Goal: Use online tool/utility: Utilize a website feature to perform a specific function

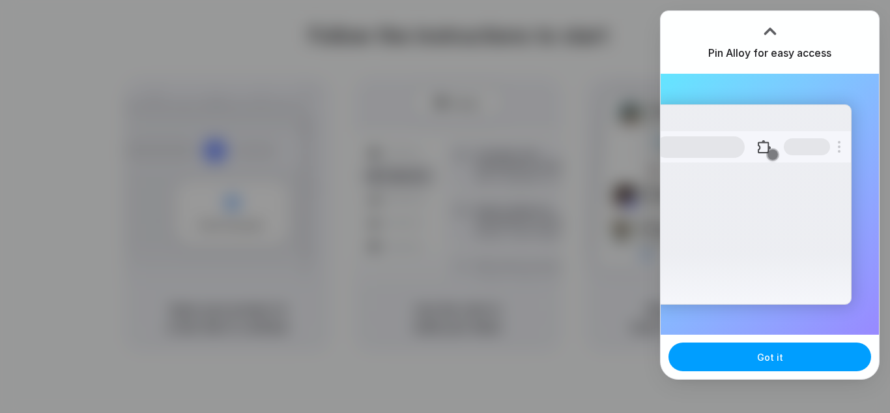
click at [780, 352] on span "Got it" at bounding box center [770, 357] width 26 height 14
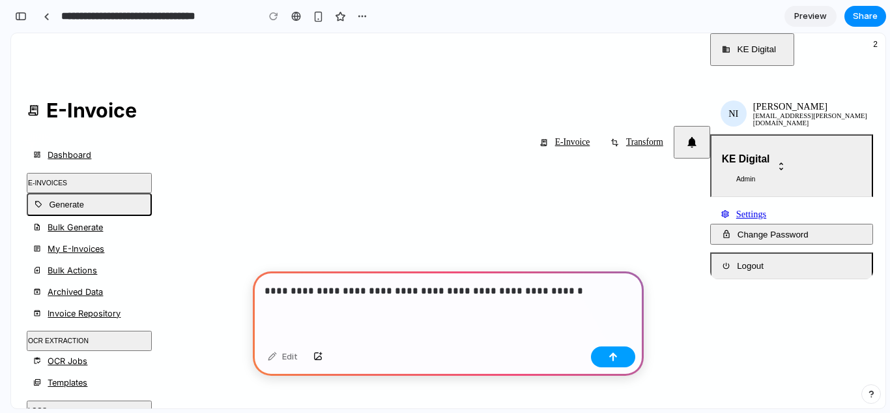
click at [611, 355] on div "button" at bounding box center [613, 356] width 9 height 9
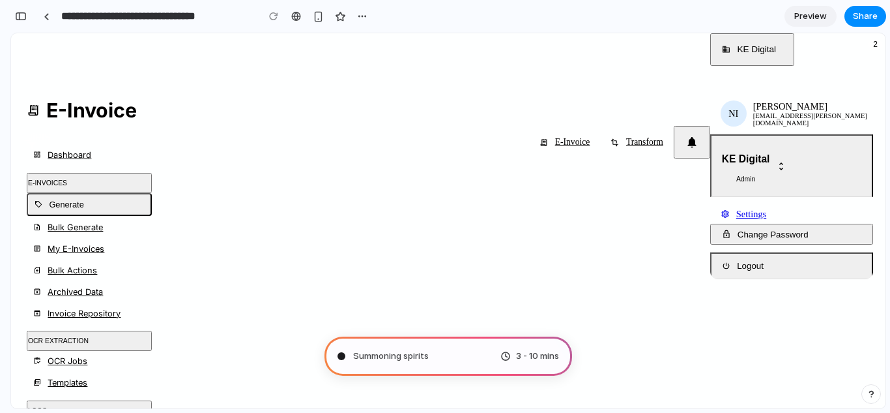
click at [505, 355] on div "3 - 10 mins" at bounding box center [530, 355] width 59 height 13
type input "**********"
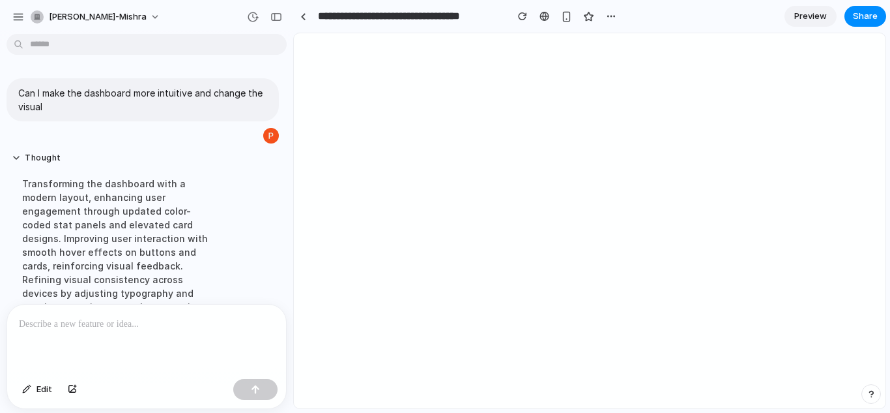
scroll to position [312, 0]
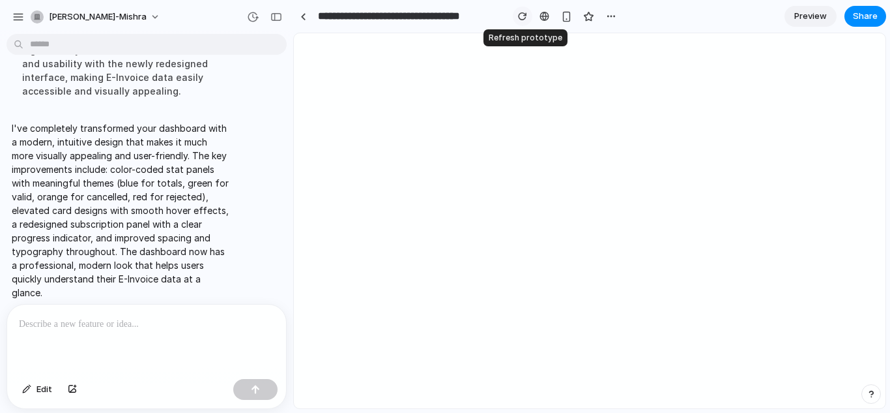
click at [523, 22] on button "button" at bounding box center [523, 17] width 20 height 20
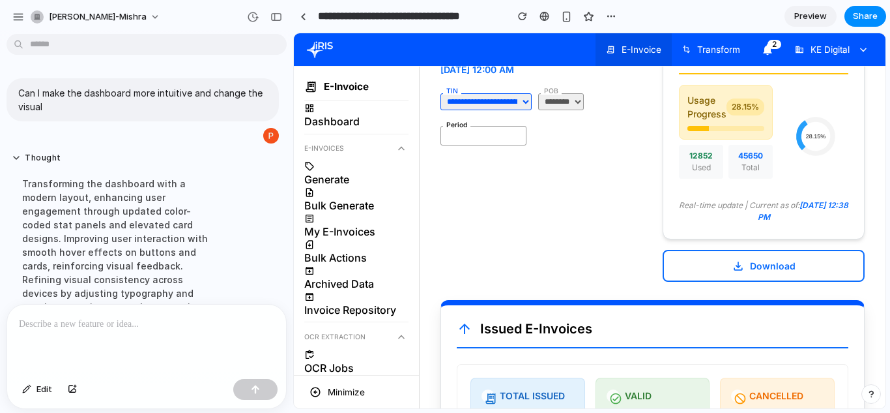
scroll to position [0, 0]
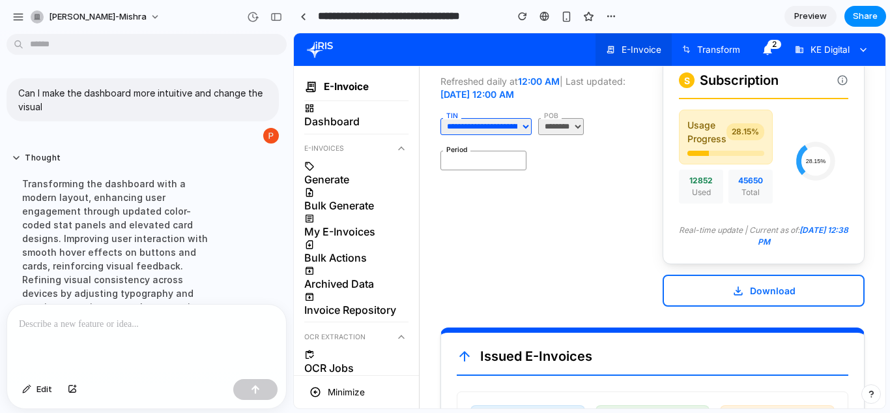
click at [741, 135] on span "28.15%" at bounding box center [746, 131] width 38 height 17
click at [840, 77] on icon at bounding box center [843, 80] width 12 height 12
click at [837, 81] on icon at bounding box center [843, 80] width 12 height 12
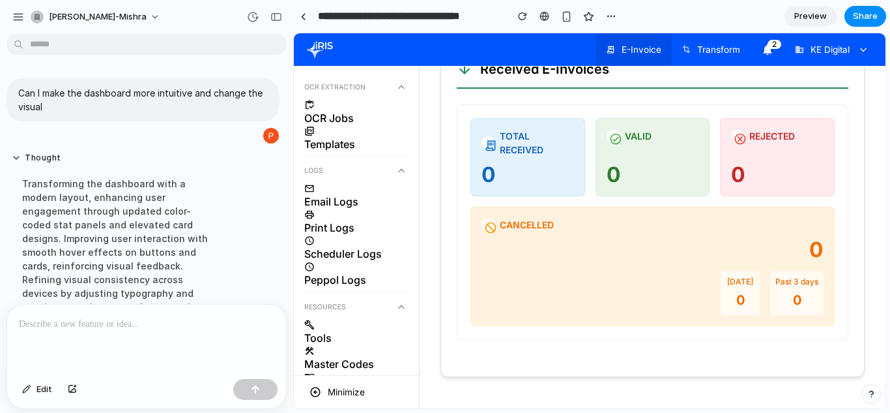
scroll to position [318, 0]
